Goal: Understand process/instructions

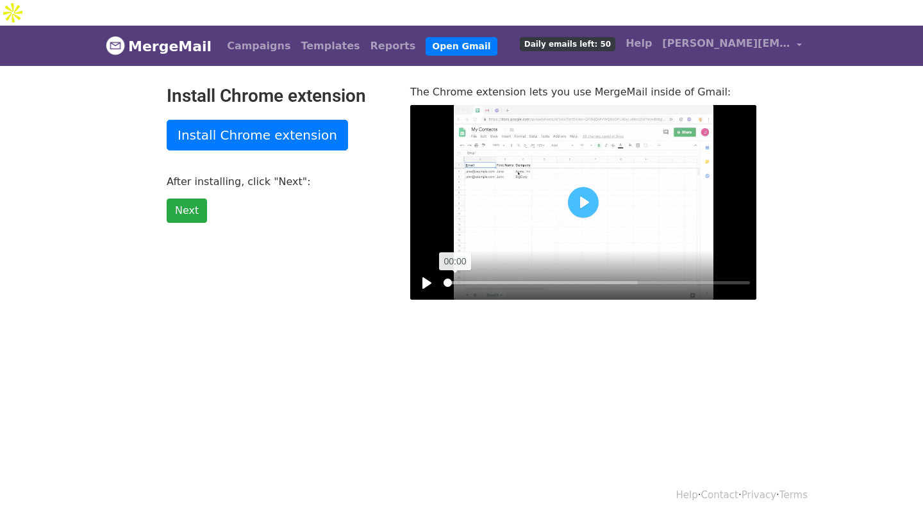
click at [455, 277] on input "Seek" at bounding box center [596, 283] width 306 height 12
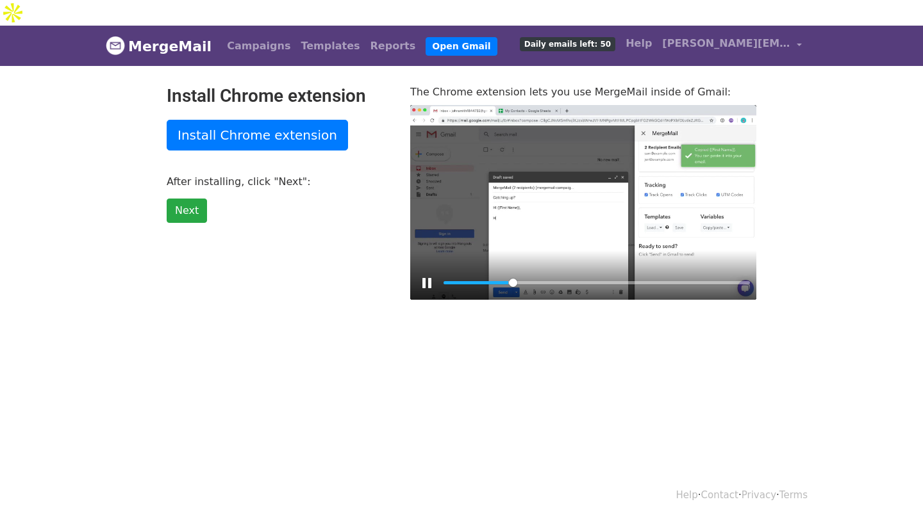
click at [625, 174] on div at bounding box center [583, 202] width 346 height 195
click at [588, 187] on button "Play" at bounding box center [583, 202] width 31 height 31
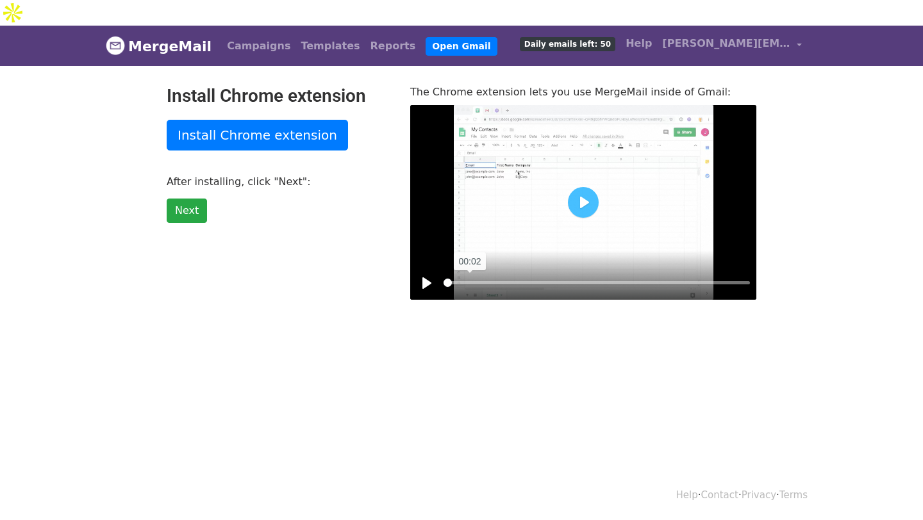
click at [470, 277] on input "Seek" at bounding box center [596, 283] width 306 height 12
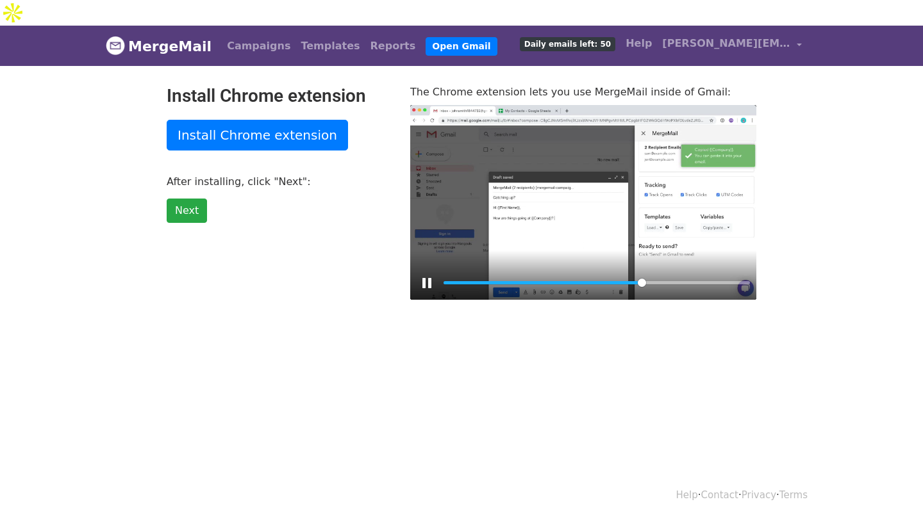
click at [570, 186] on div at bounding box center [583, 202] width 346 height 195
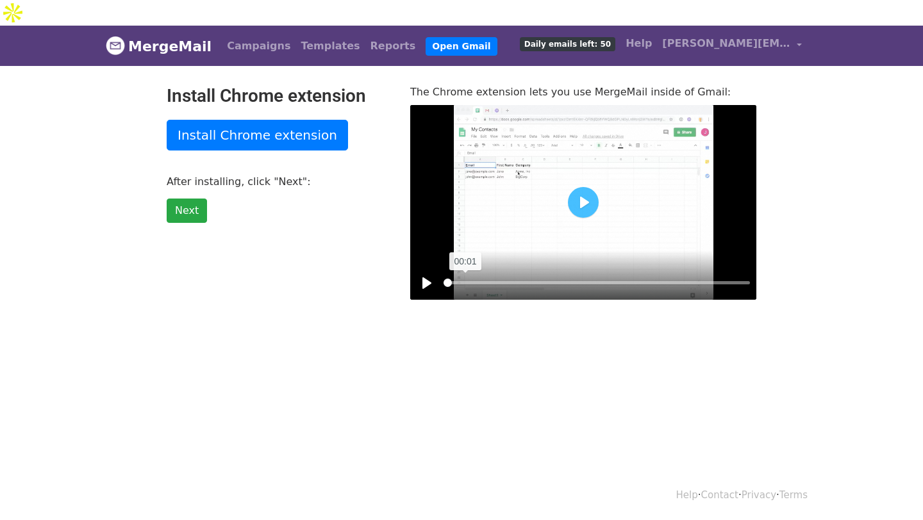
click at [465, 277] on input "Seek" at bounding box center [596, 283] width 306 height 12
click at [582, 187] on button "Play" at bounding box center [583, 202] width 31 height 31
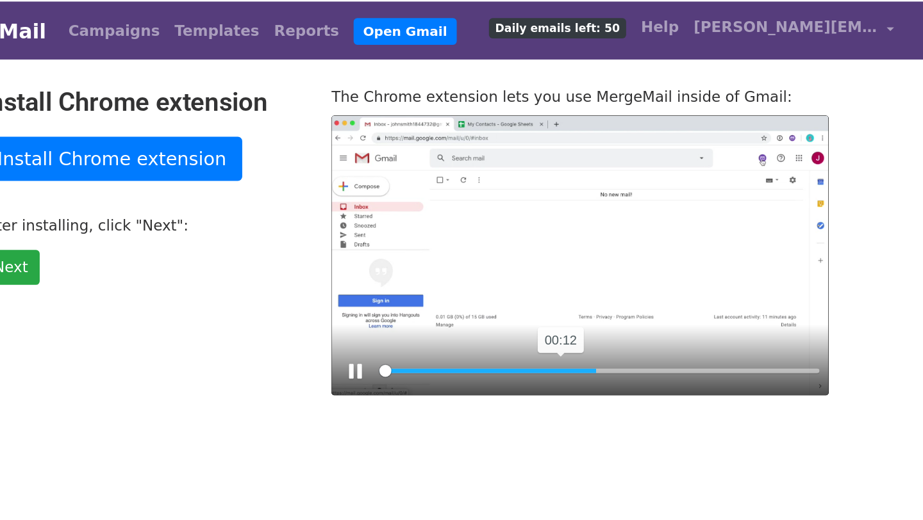
click at [570, 277] on input "Seek" at bounding box center [596, 283] width 306 height 12
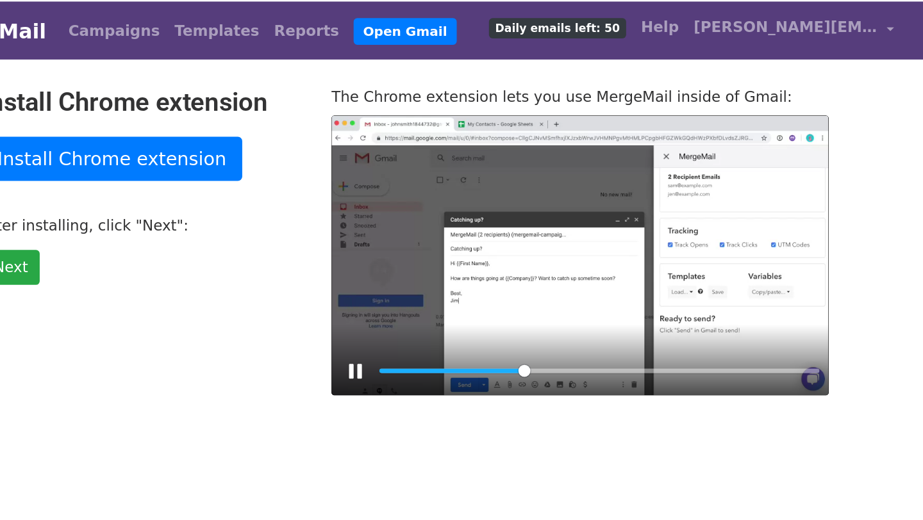
click at [583, 202] on div at bounding box center [583, 202] width 346 height 195
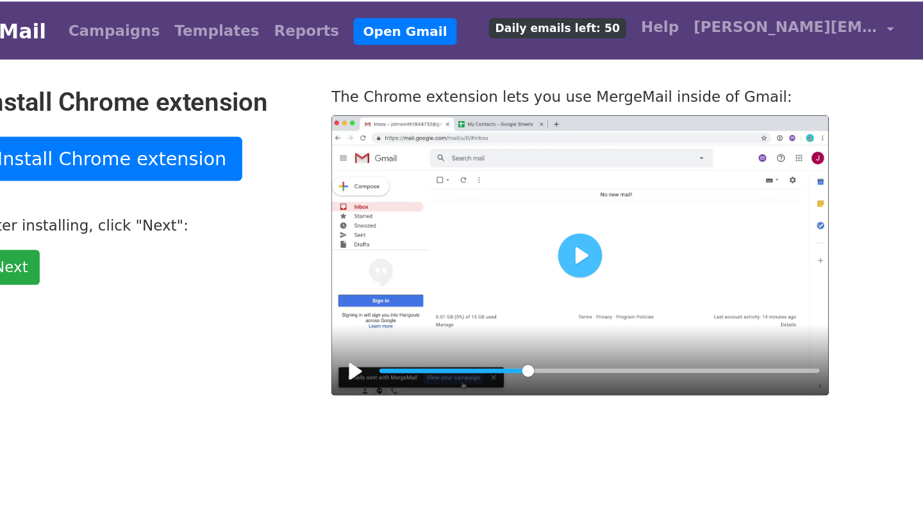
click at [590, 208] on div at bounding box center [583, 202] width 346 height 195
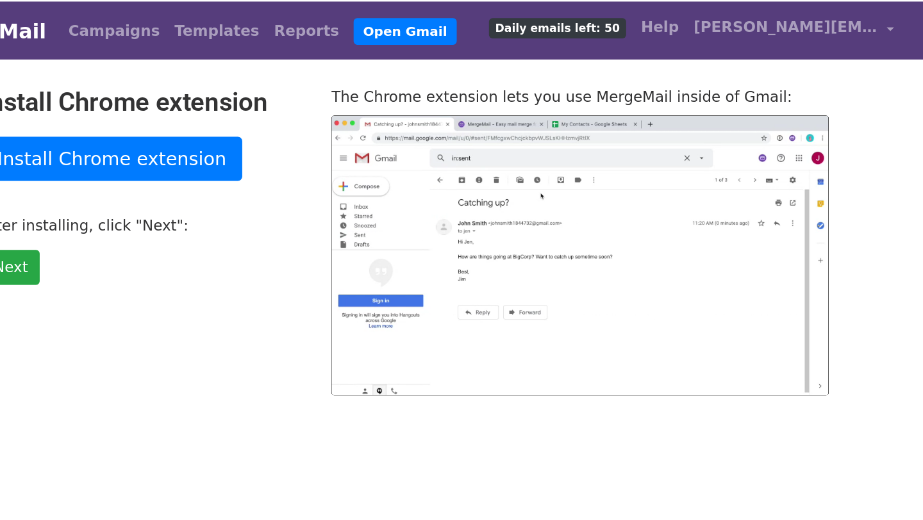
click at [590, 208] on div at bounding box center [583, 202] width 346 height 195
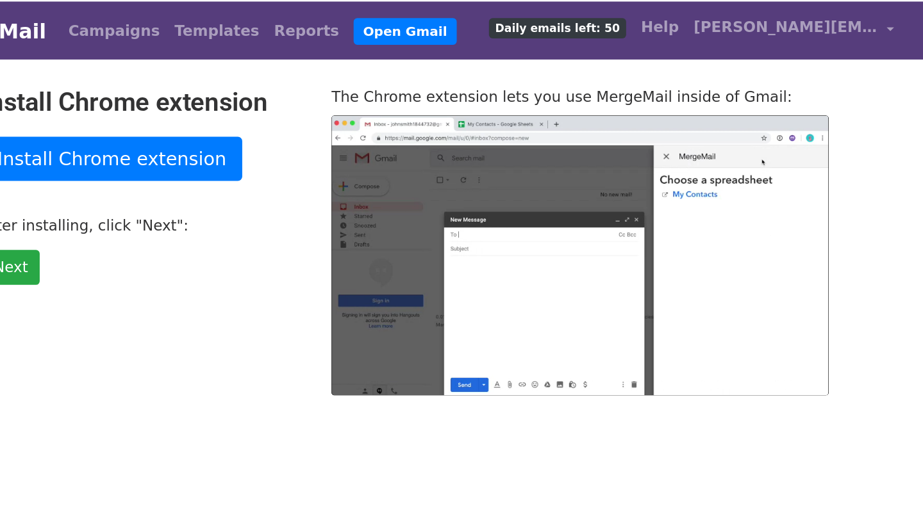
type input "41.3"
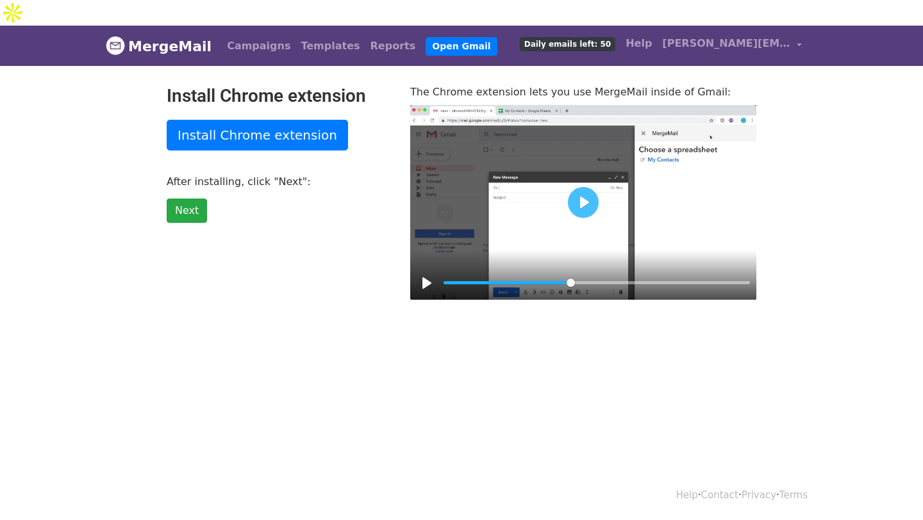
click at [153, 33] on link "MergeMail" at bounding box center [159, 46] width 106 height 27
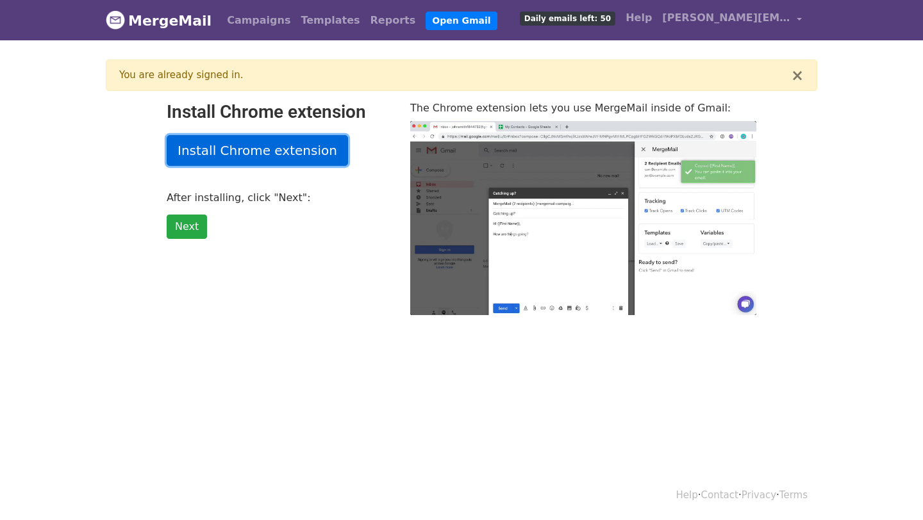
click at [287, 151] on link "Install Chrome extension" at bounding box center [257, 150] width 181 height 31
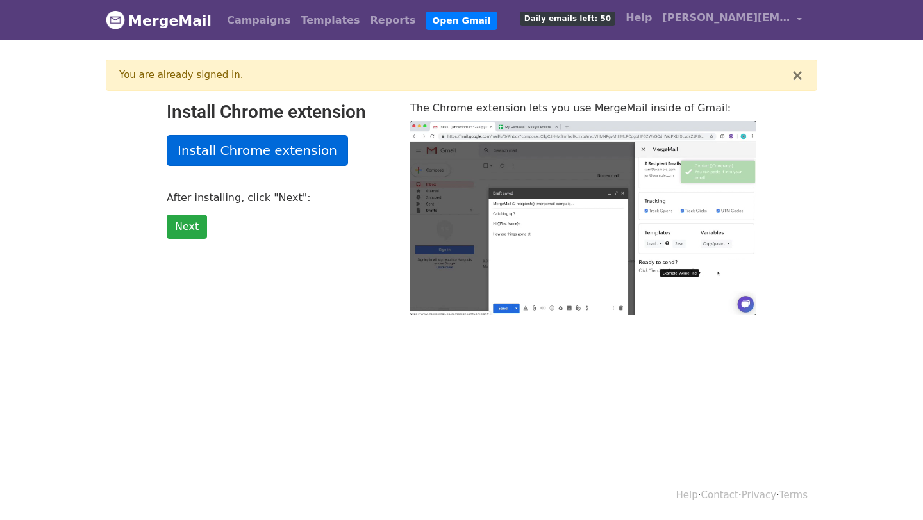
type input "7.7"
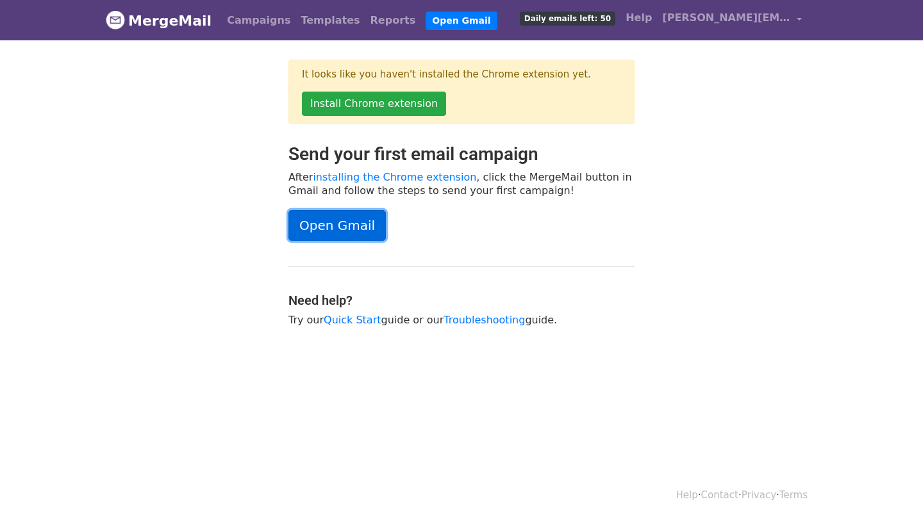
click at [324, 227] on link "Open Gmail" at bounding box center [336, 225] width 97 height 31
